Goal: Navigation & Orientation: Understand site structure

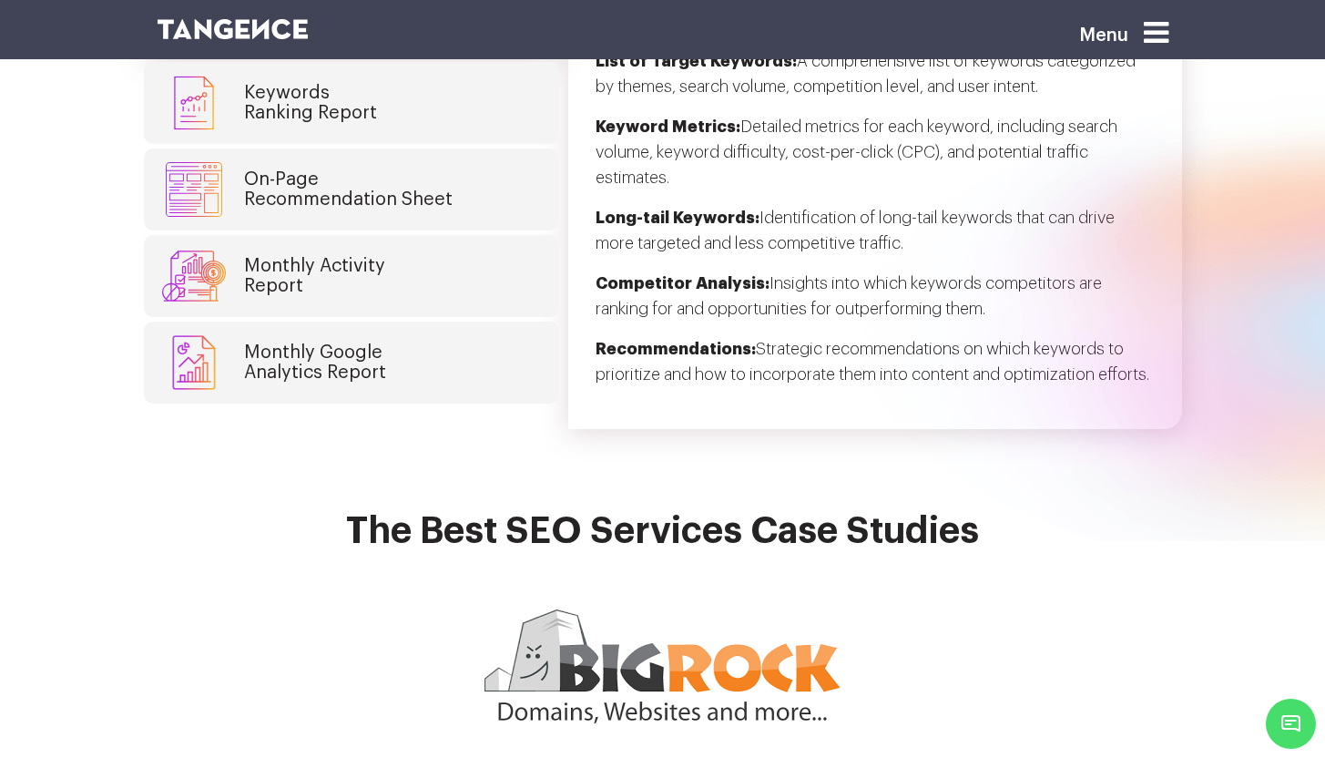
scroll to position [4449, 0]
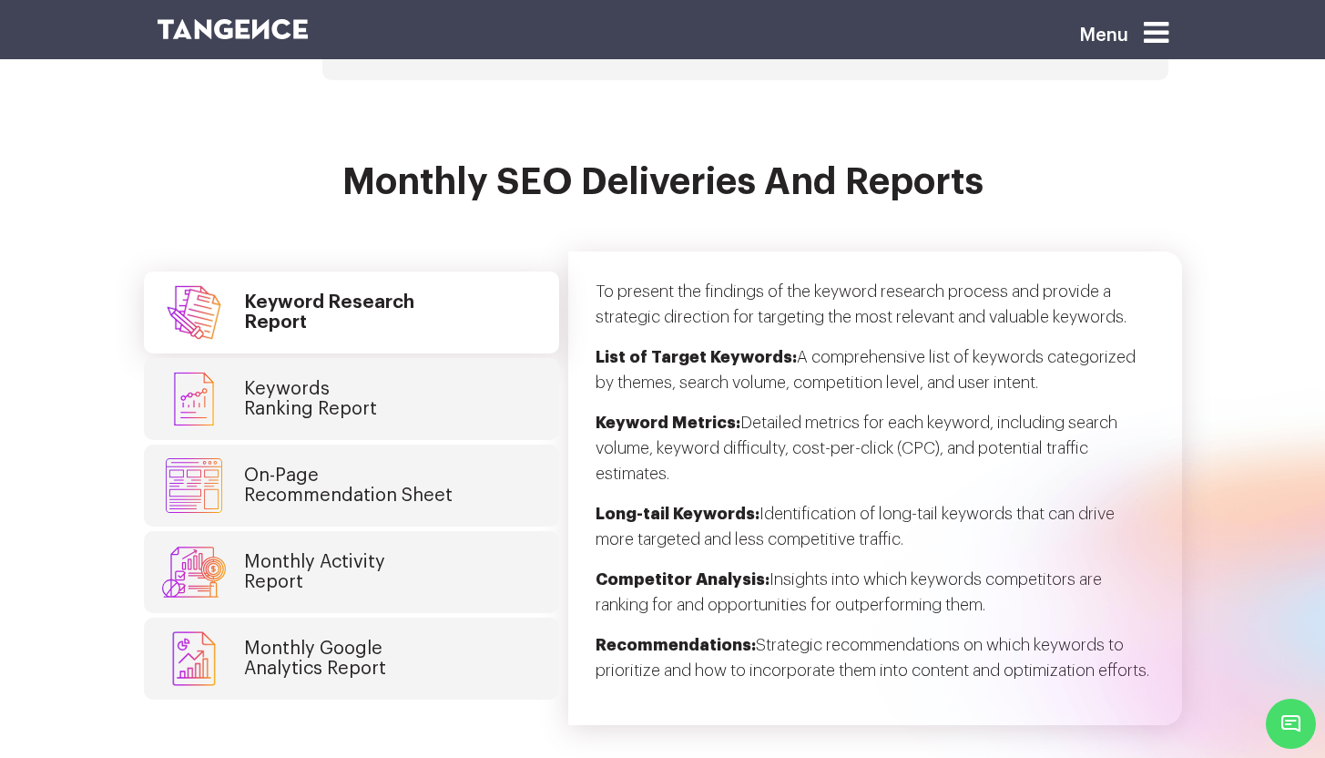
click at [389, 403] on link "Keywords Ranking Report" at bounding box center [351, 399] width 415 height 82
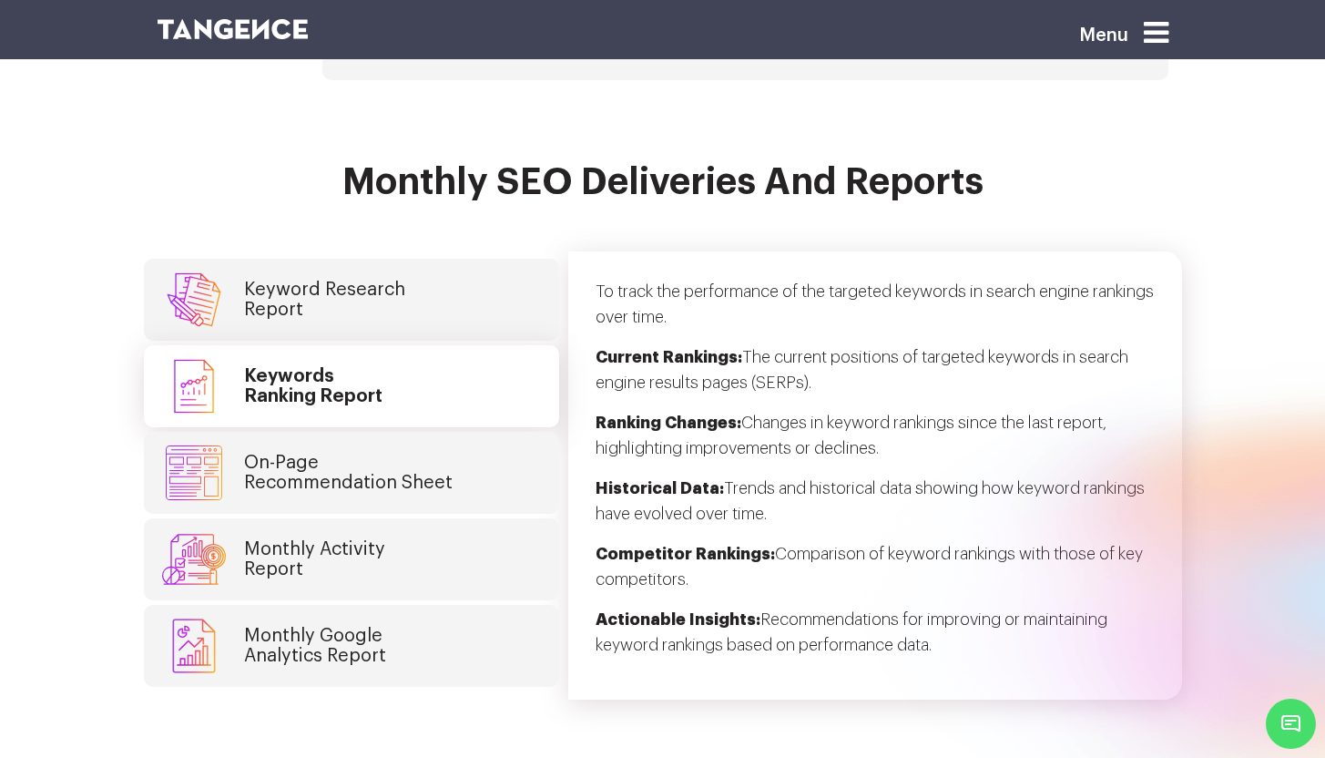
click at [400, 468] on h4 "On-Page Recommendation Sheet" at bounding box center [348, 473] width 209 height 40
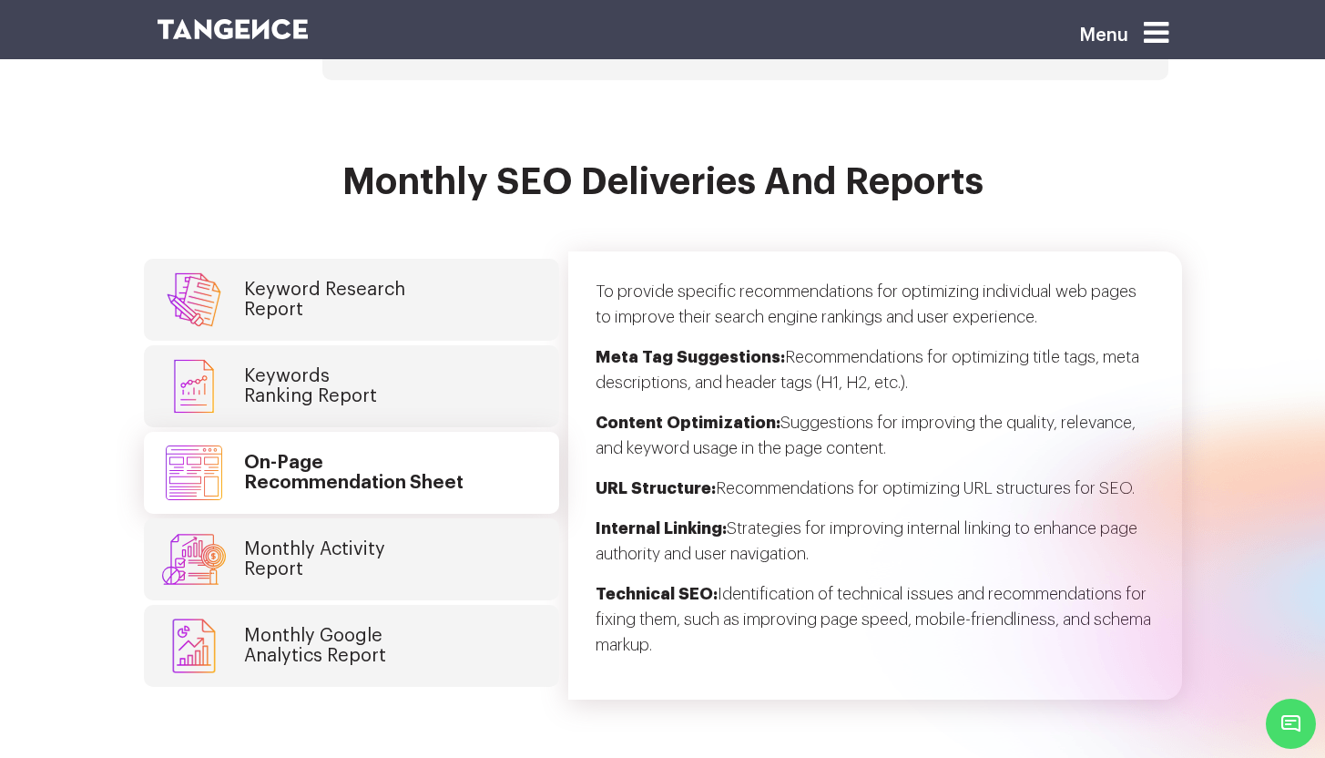
click at [405, 527] on link "Monthly Activity Report" at bounding box center [351, 559] width 415 height 82
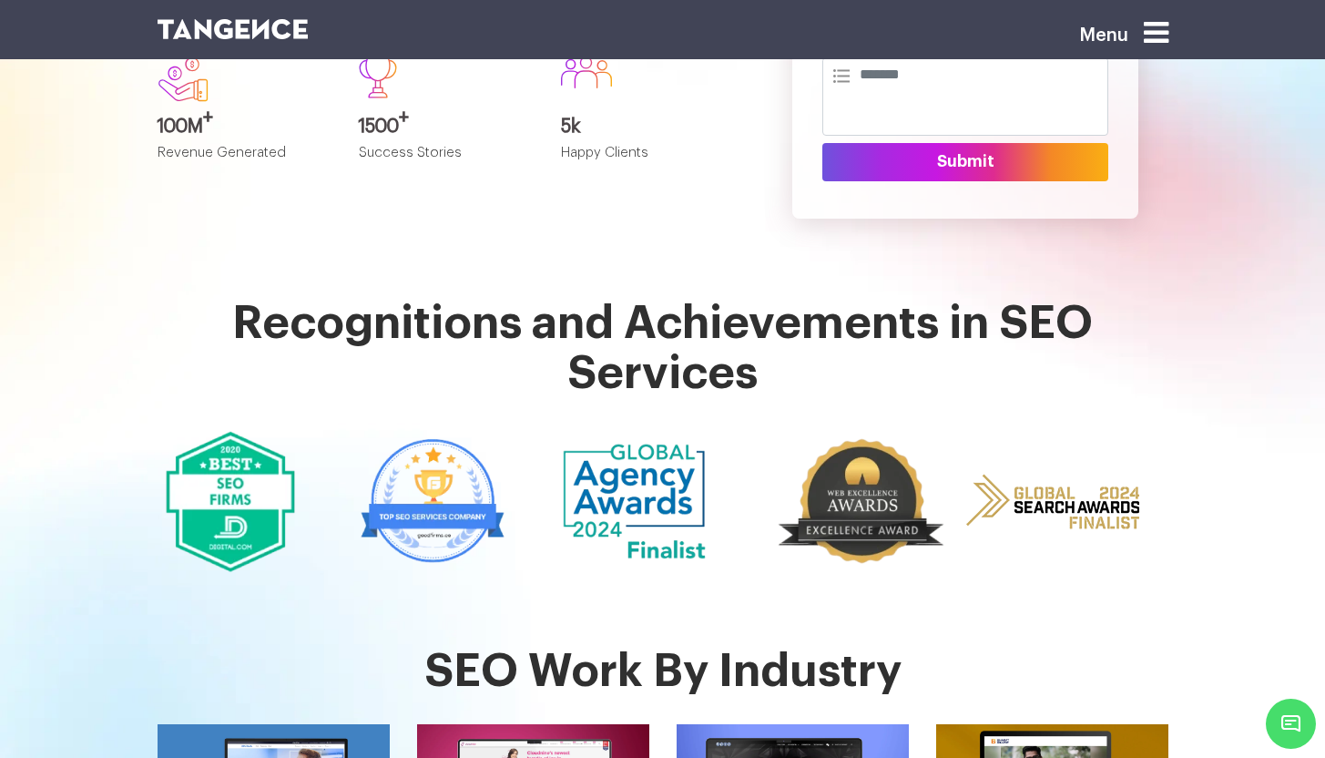
scroll to position [0, 0]
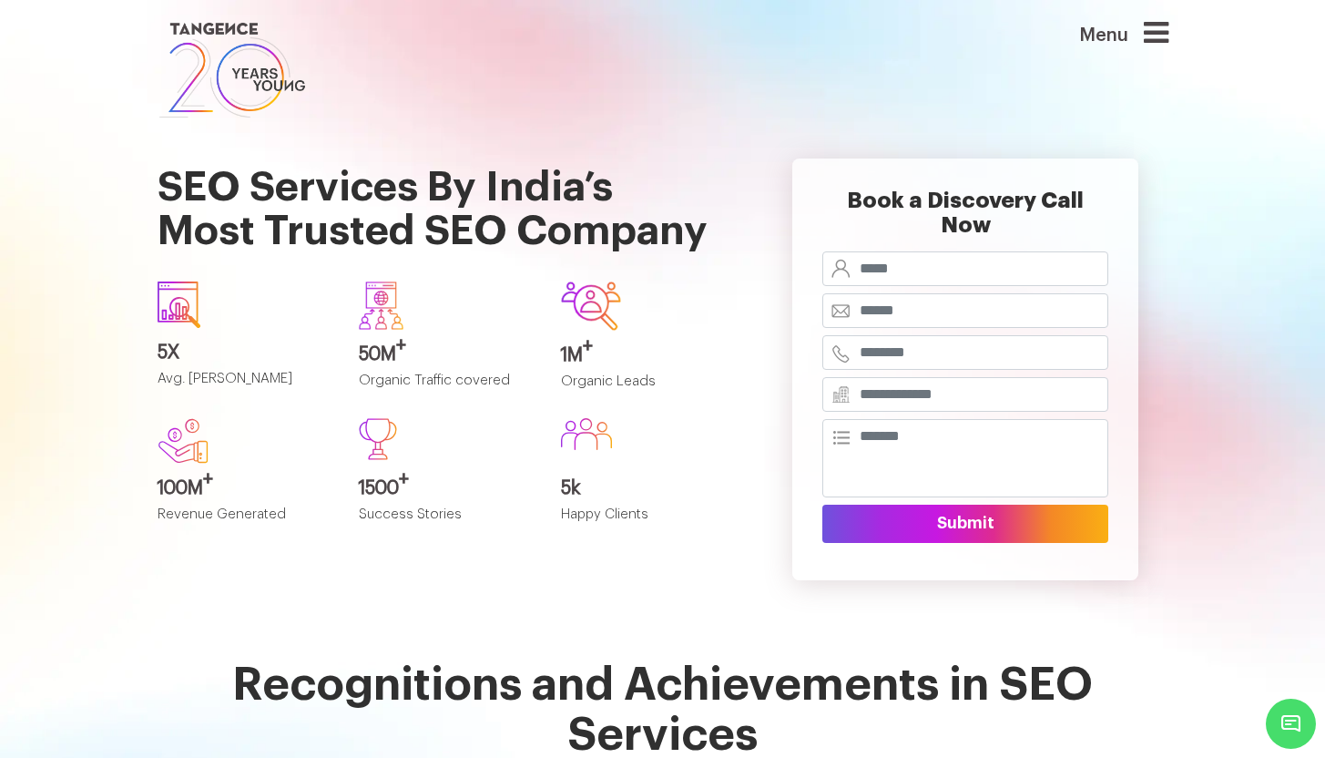
click at [1168, 31] on icon at bounding box center [1156, 32] width 25 height 29
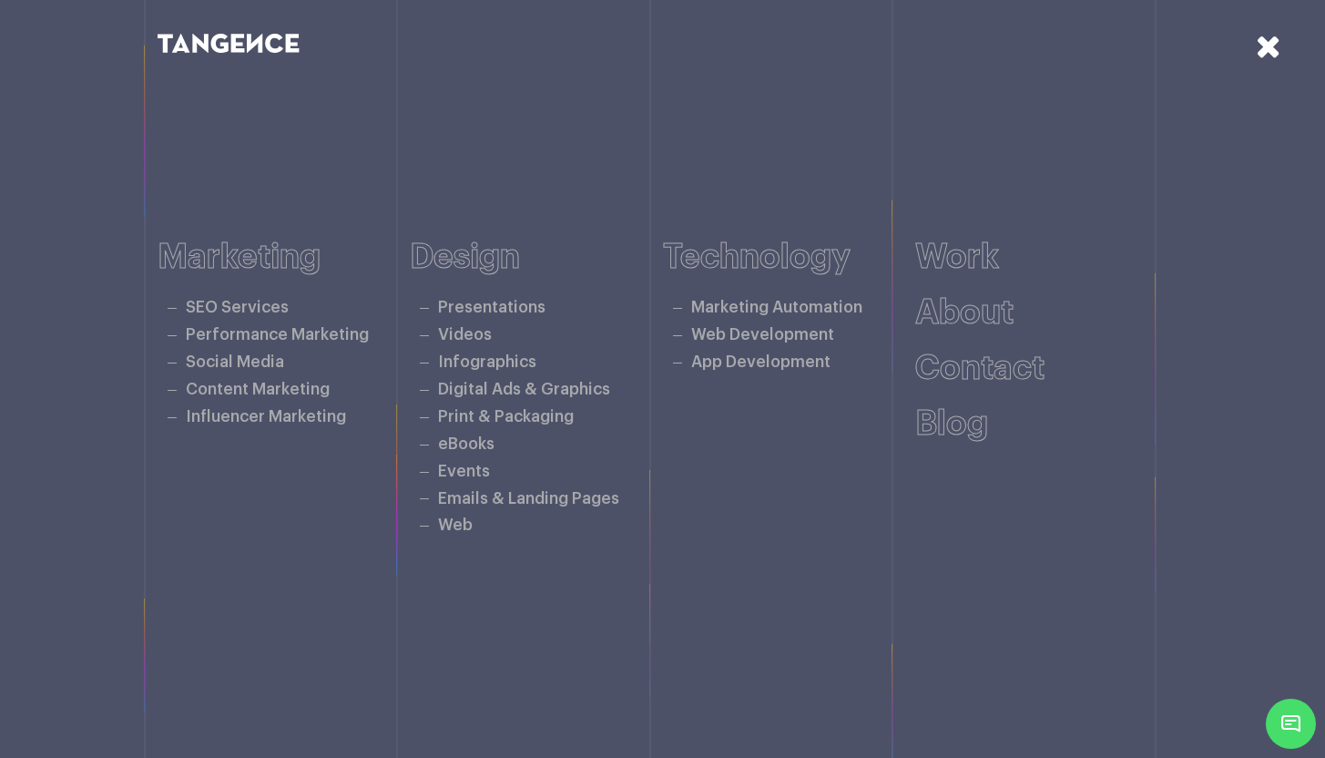
click at [1275, 45] on icon at bounding box center [1268, 46] width 25 height 32
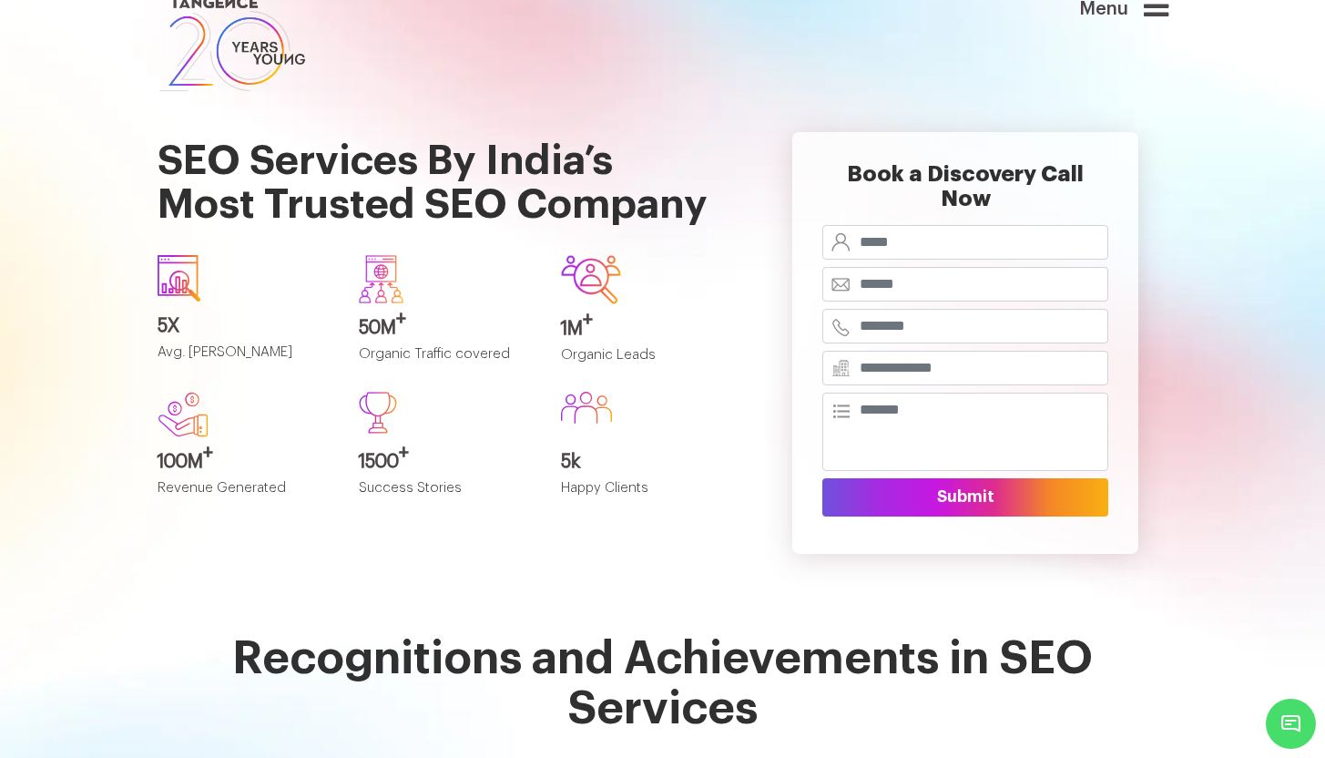
scroll to position [29, 0]
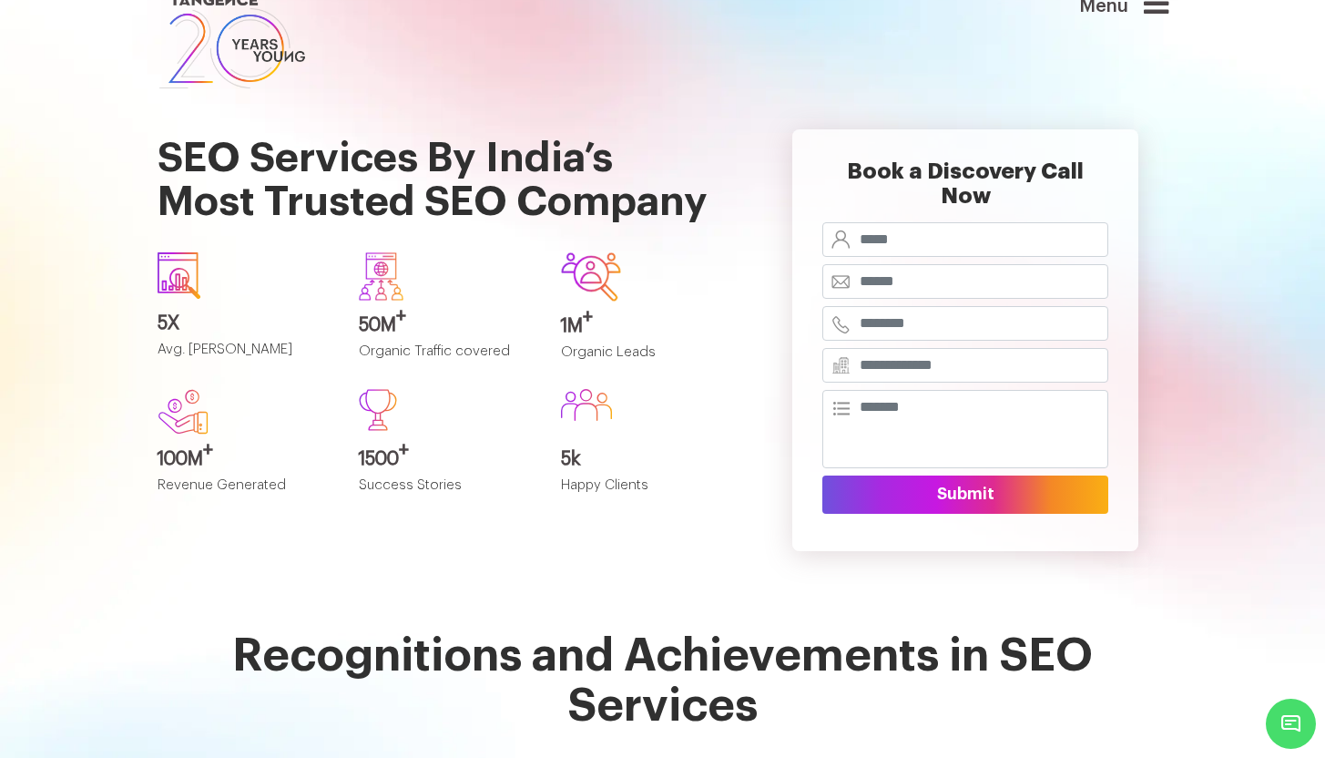
click at [738, 347] on div "1M + Organic Leads" at bounding box center [648, 306] width 202 height 137
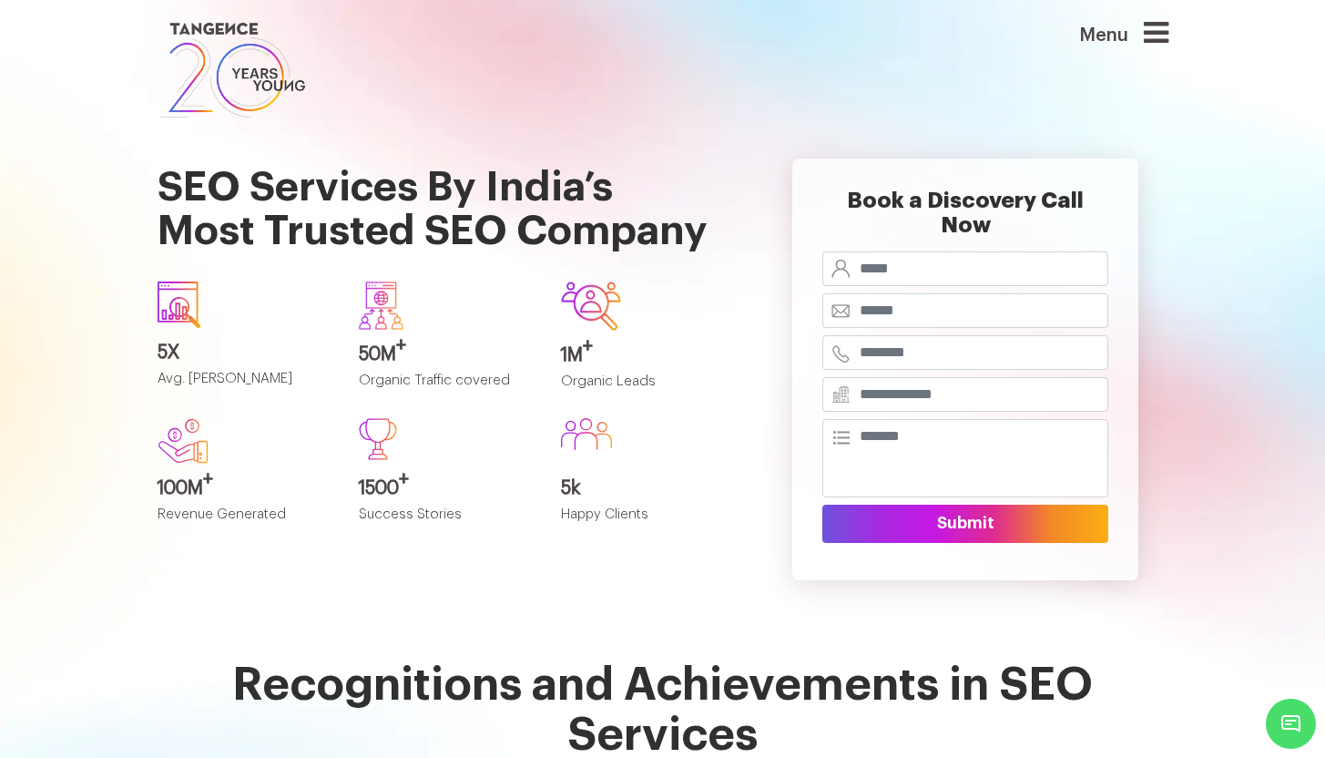
click at [268, 88] on img at bounding box center [232, 70] width 149 height 104
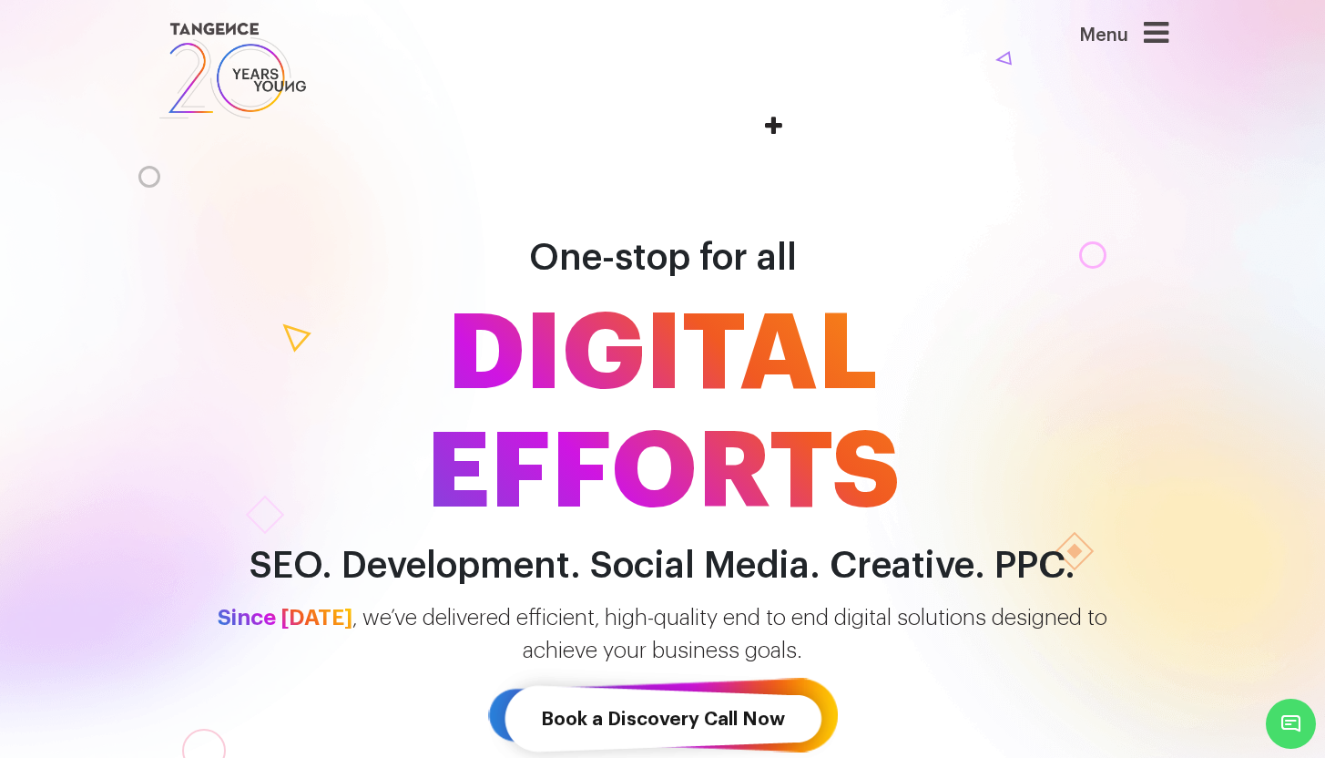
click at [772, 122] on link at bounding box center [577, 70] width 838 height 105
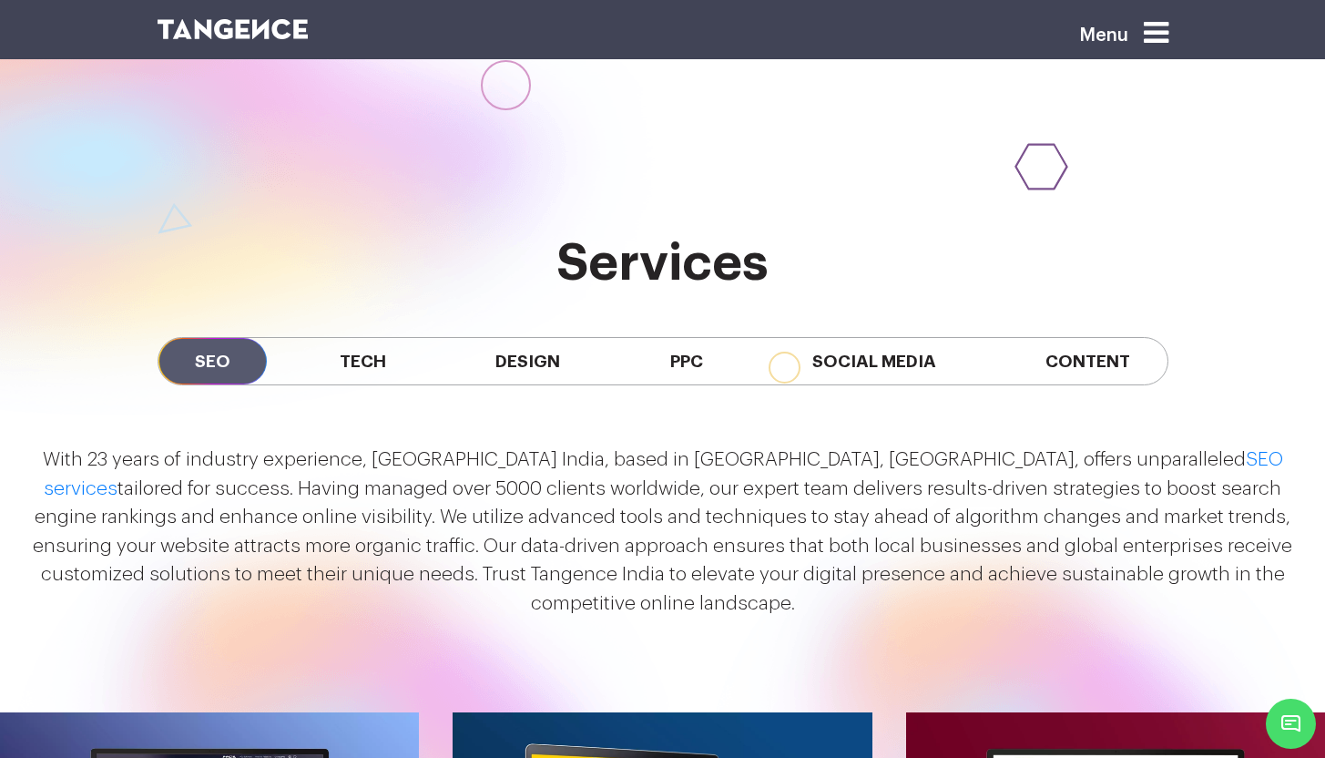
scroll to position [1686, 0]
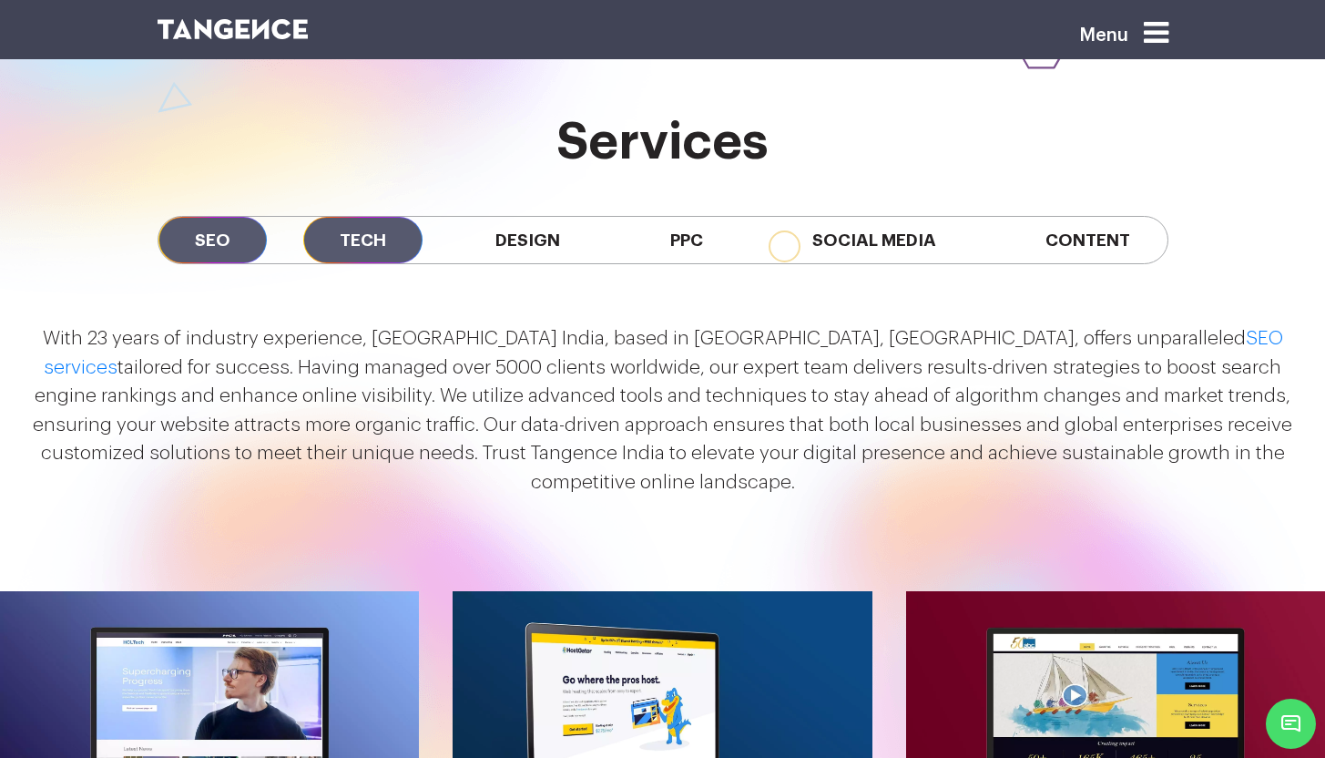
click at [369, 239] on span "Tech" at bounding box center [362, 240] width 119 height 46
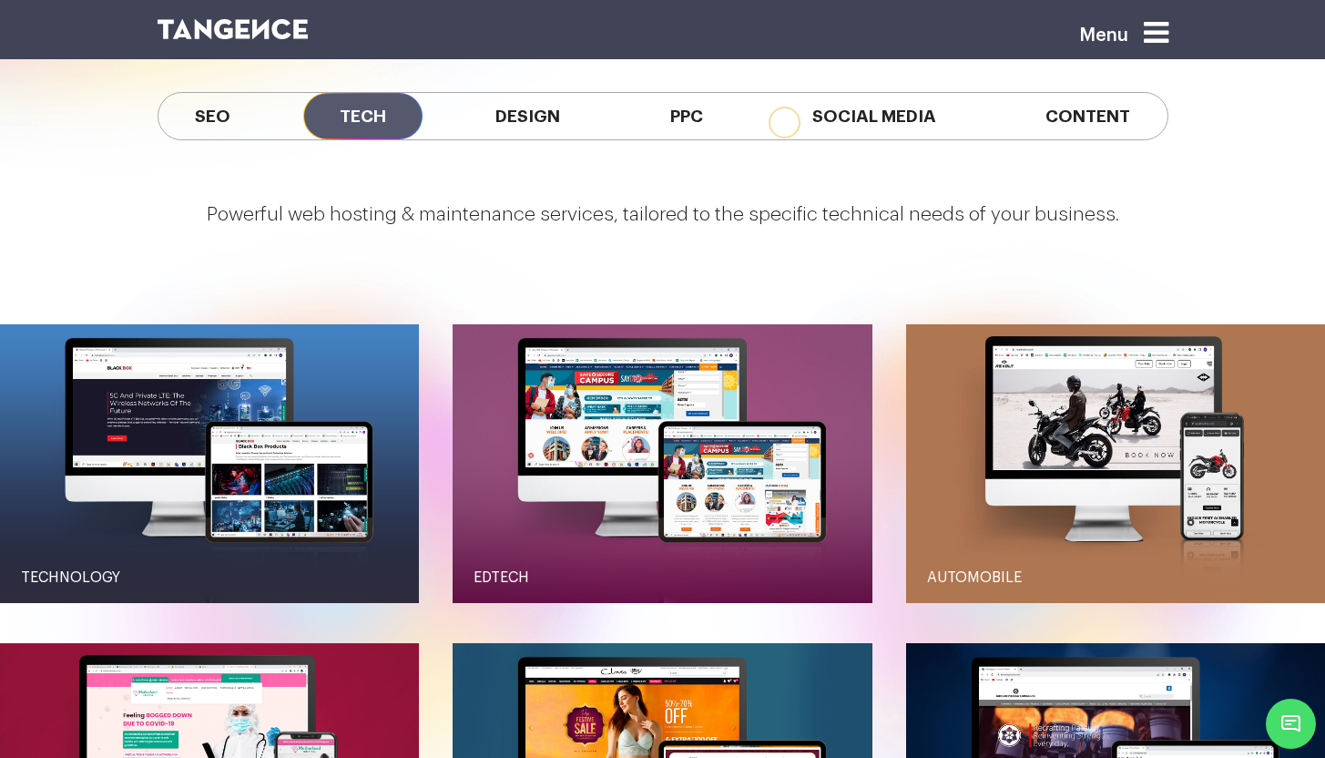
scroll to position [1774, 0]
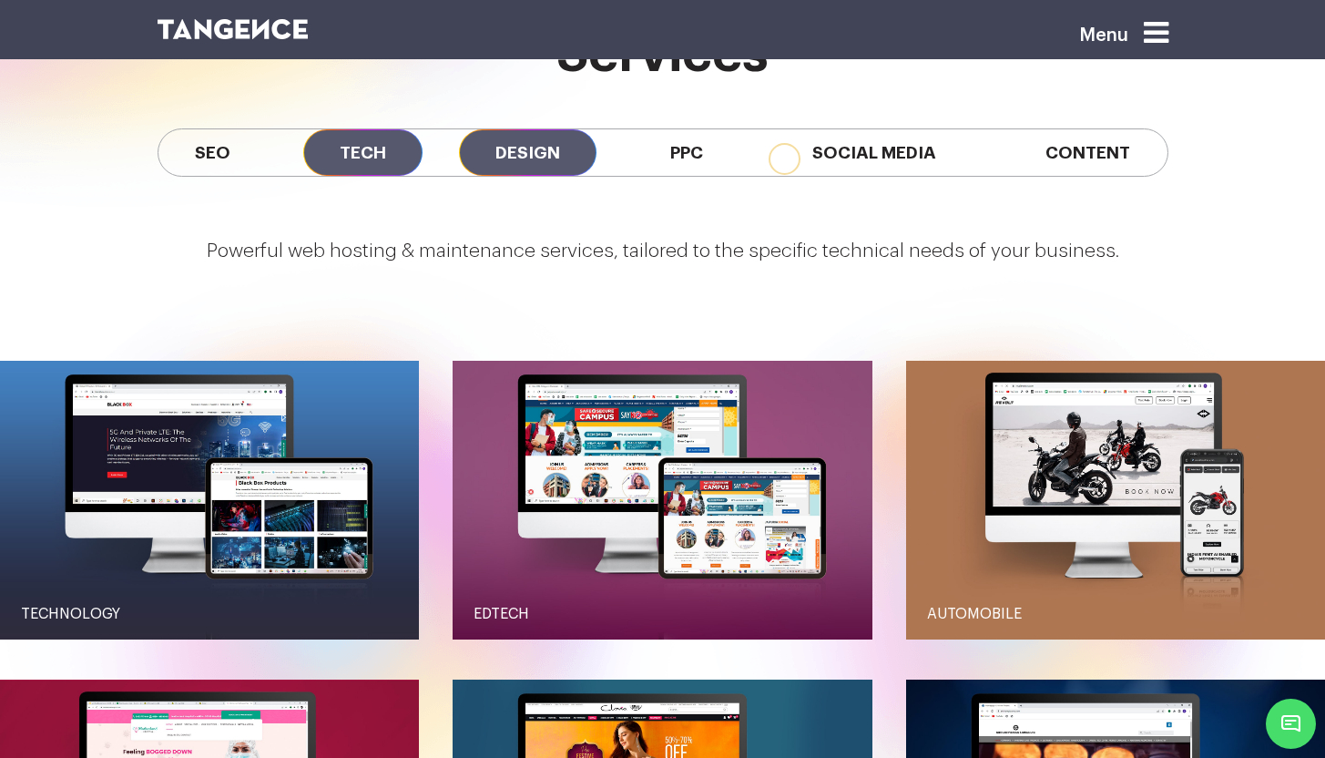
click at [573, 158] on span "Design" at bounding box center [527, 152] width 137 height 46
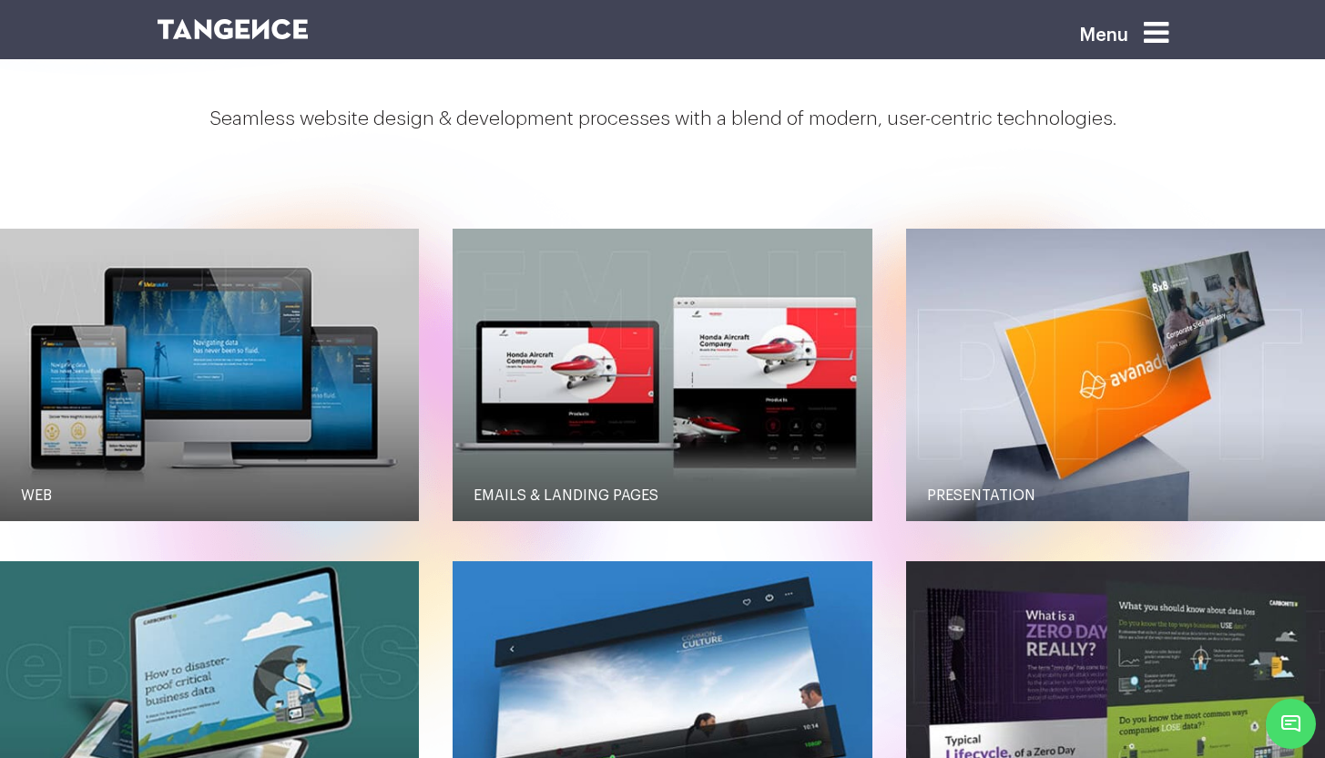
scroll to position [2258, 0]
